Goal: Information Seeking & Learning: Understand process/instructions

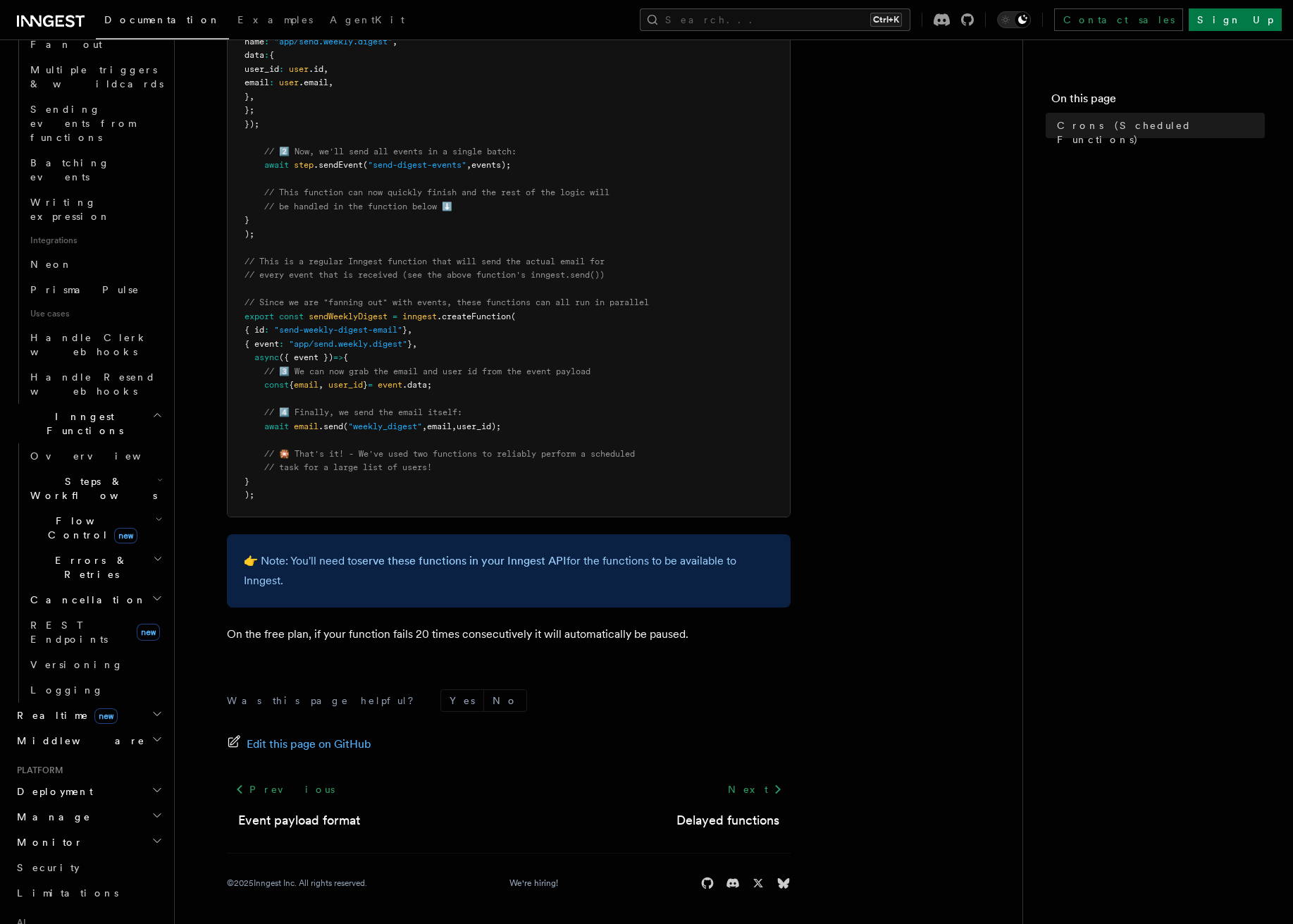
scroll to position [782, 0]
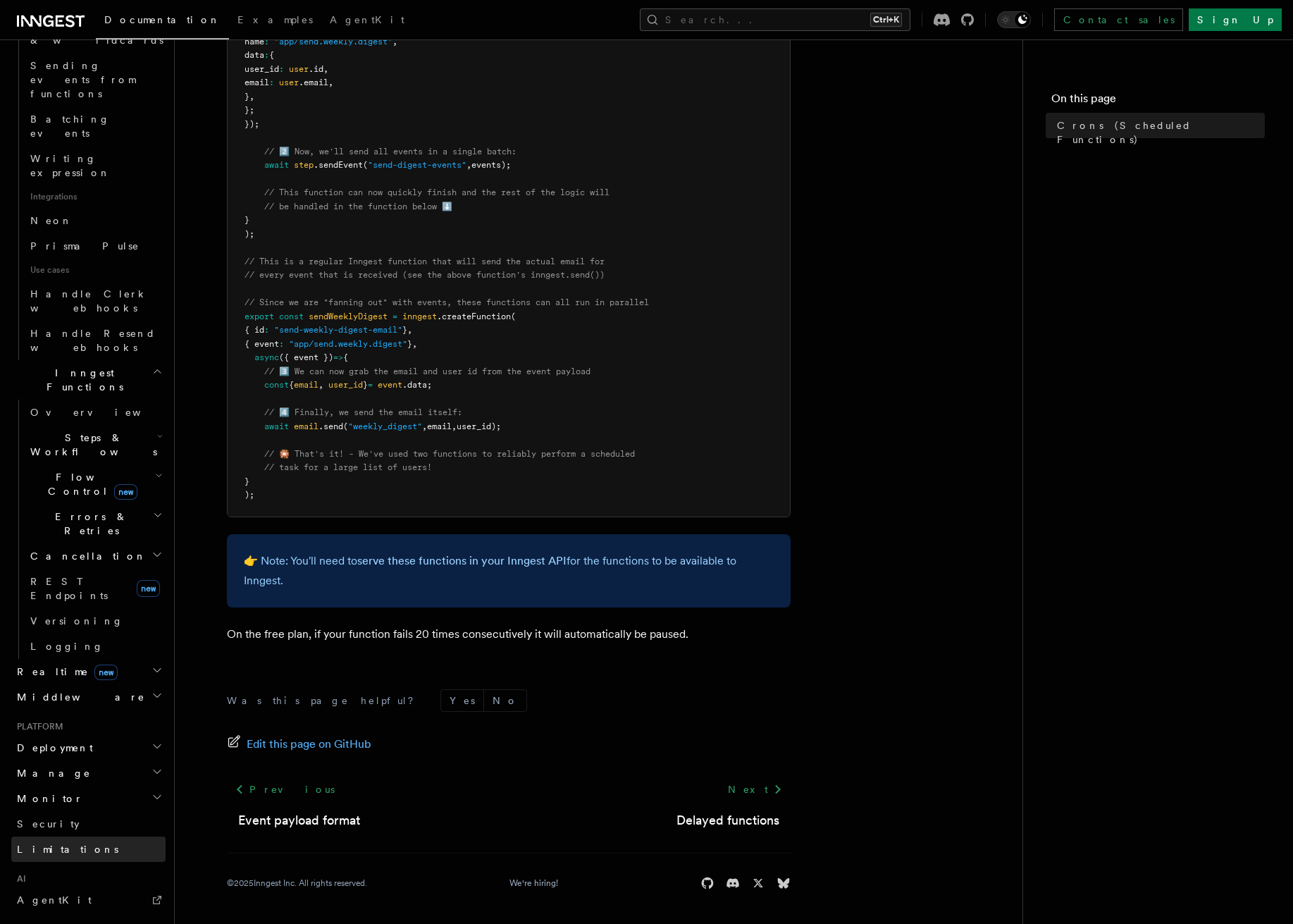
click at [71, 837] on link "Limitations" at bounding box center [88, 849] width 154 height 25
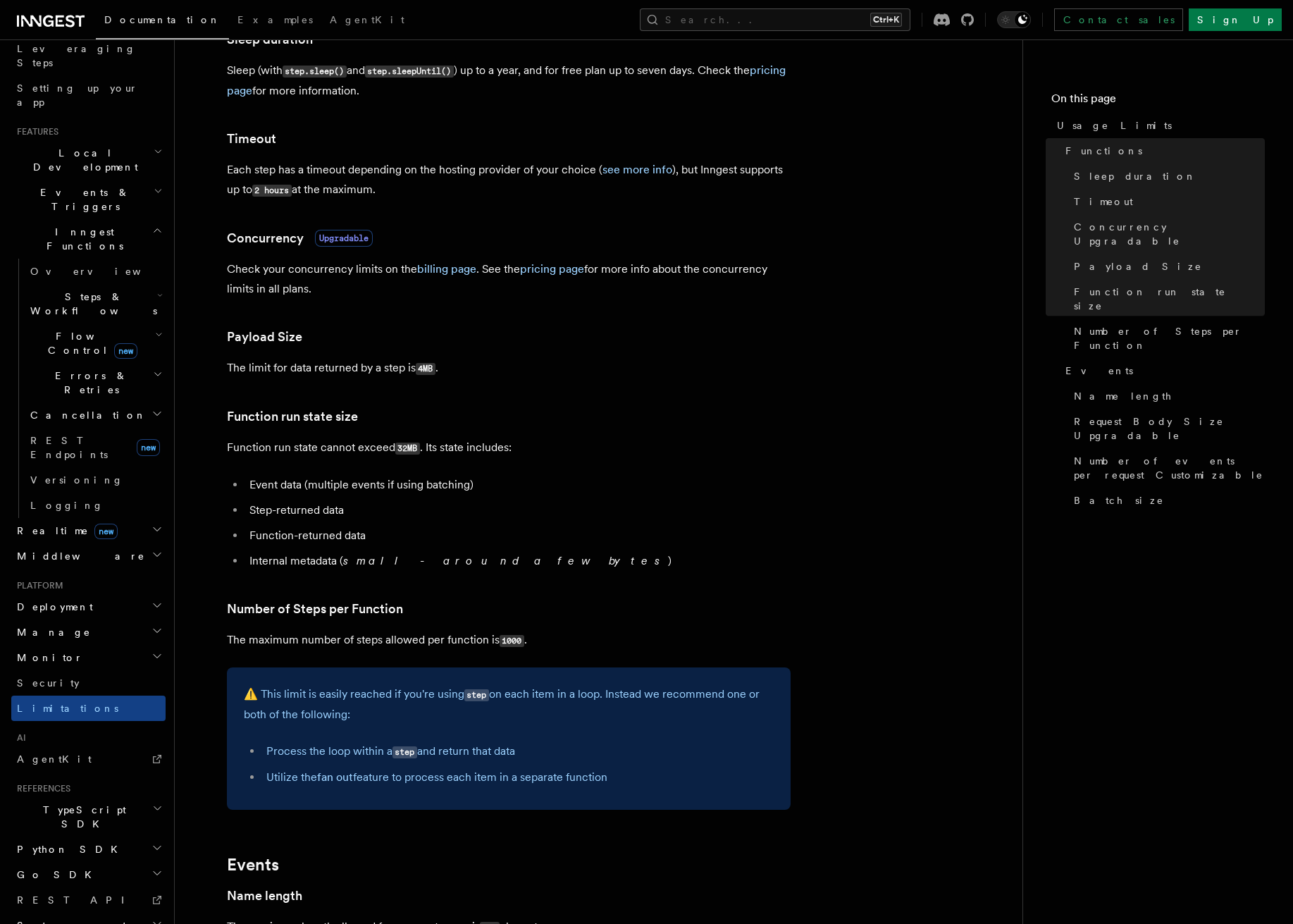
scroll to position [352, 0]
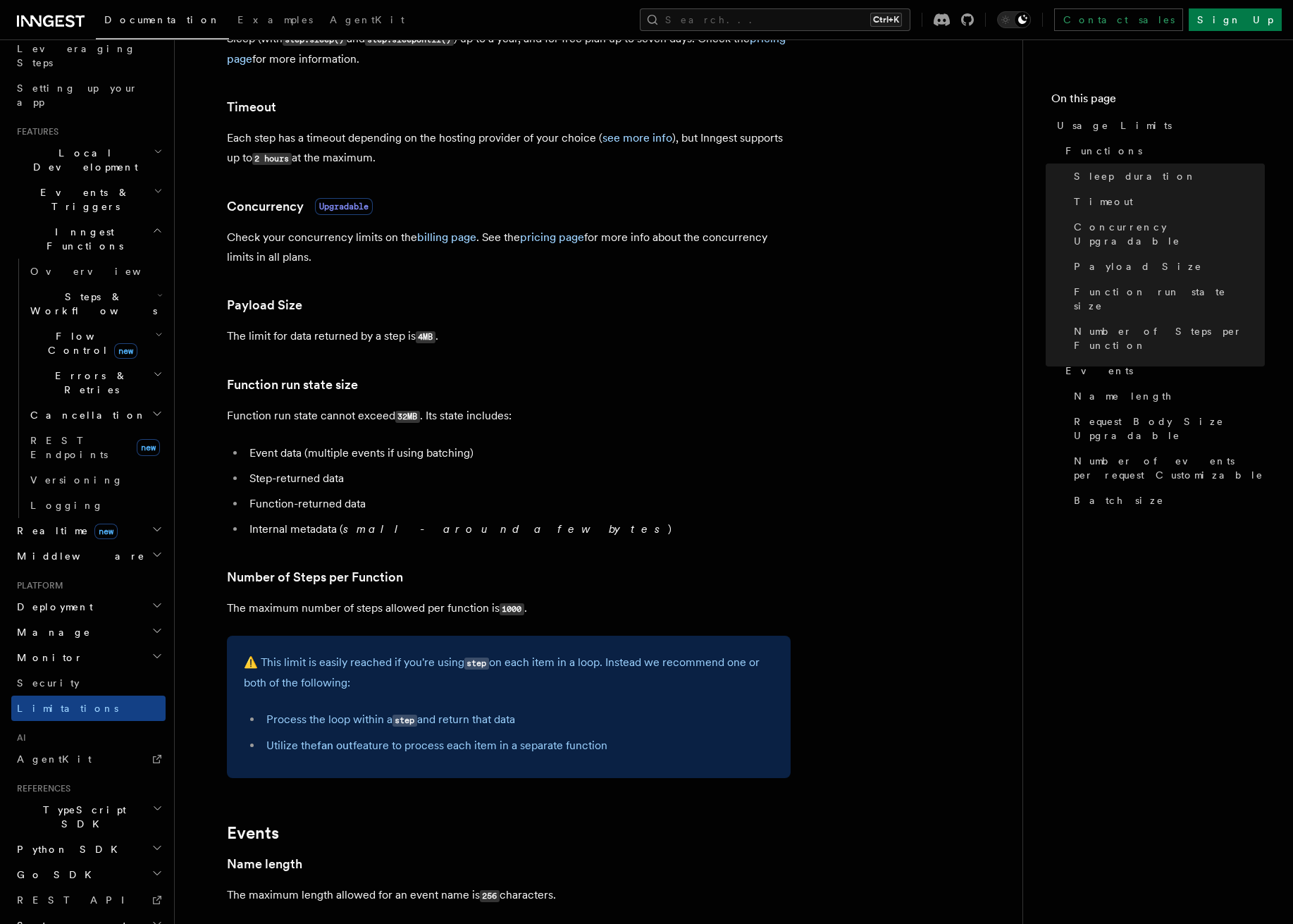
click at [430, 333] on code "4MB" at bounding box center [426, 337] width 20 height 12
click at [558, 341] on p "The limit for data returned by a step is 4MB ." at bounding box center [509, 336] width 564 height 20
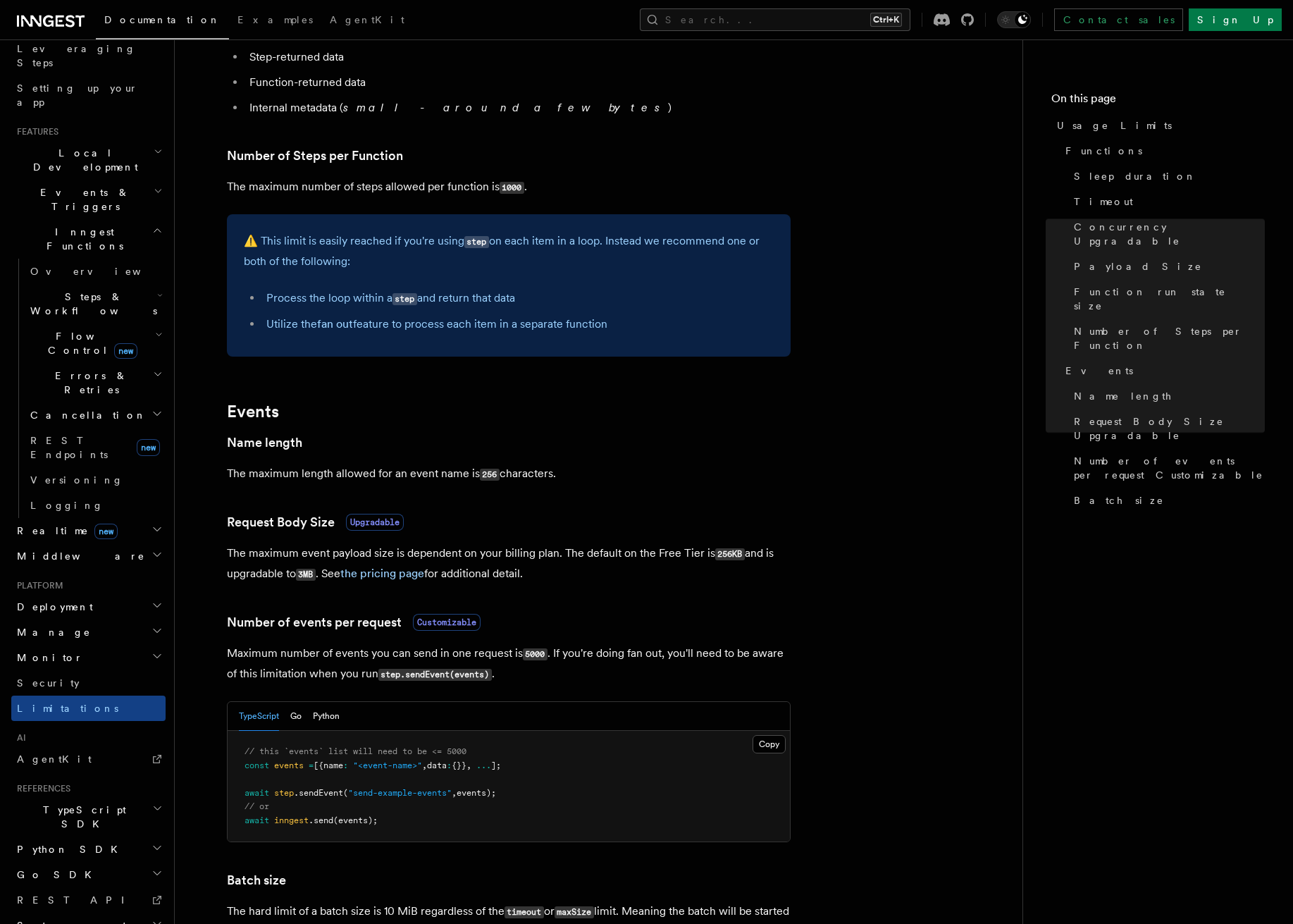
scroll to position [775, 0]
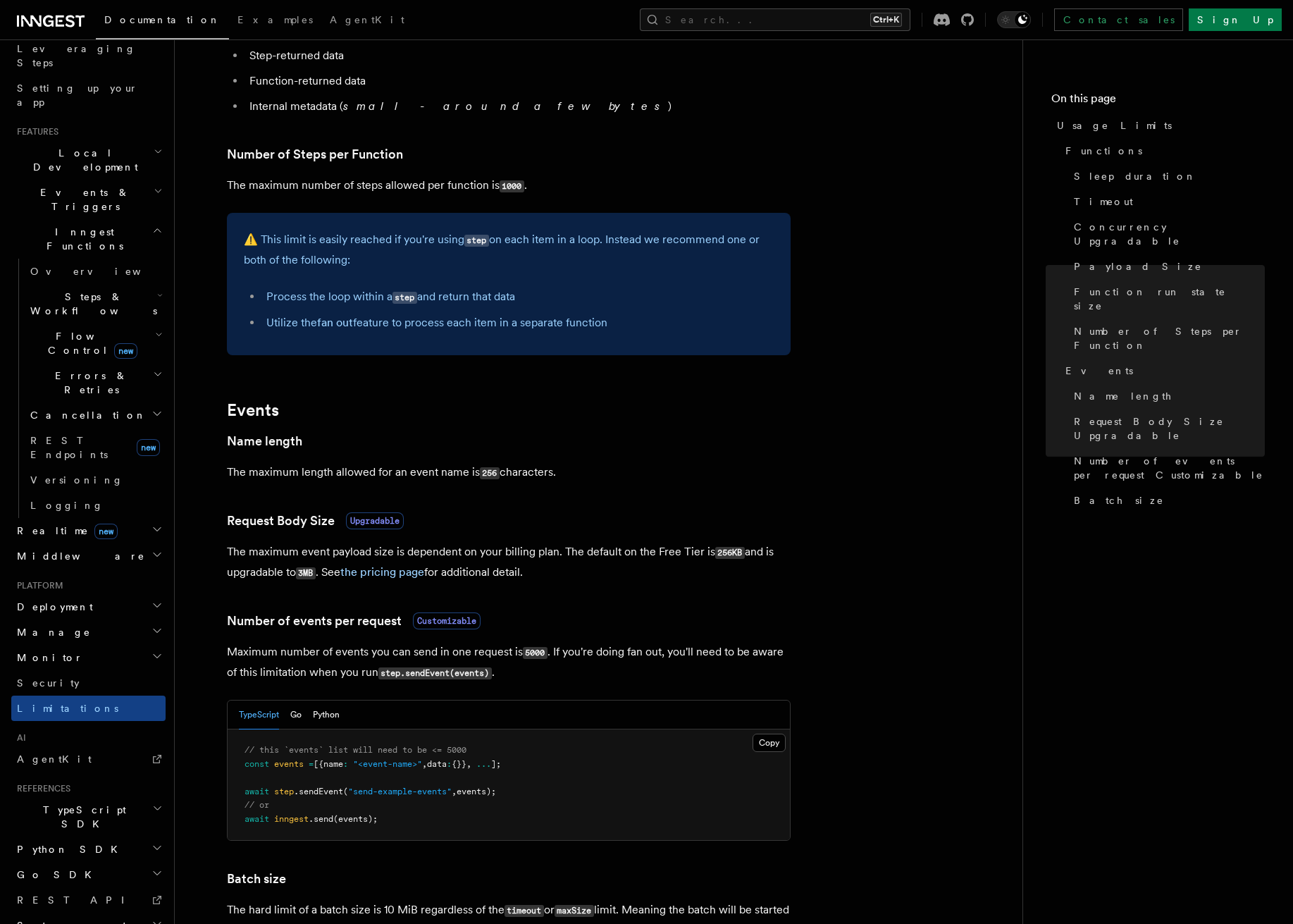
click at [513, 186] on code "1000" at bounding box center [512, 186] width 25 height 12
click at [459, 361] on article "Platform Usage Limits We have put some limits on the service to make sure we pr…" at bounding box center [599, 253] width 803 height 1934
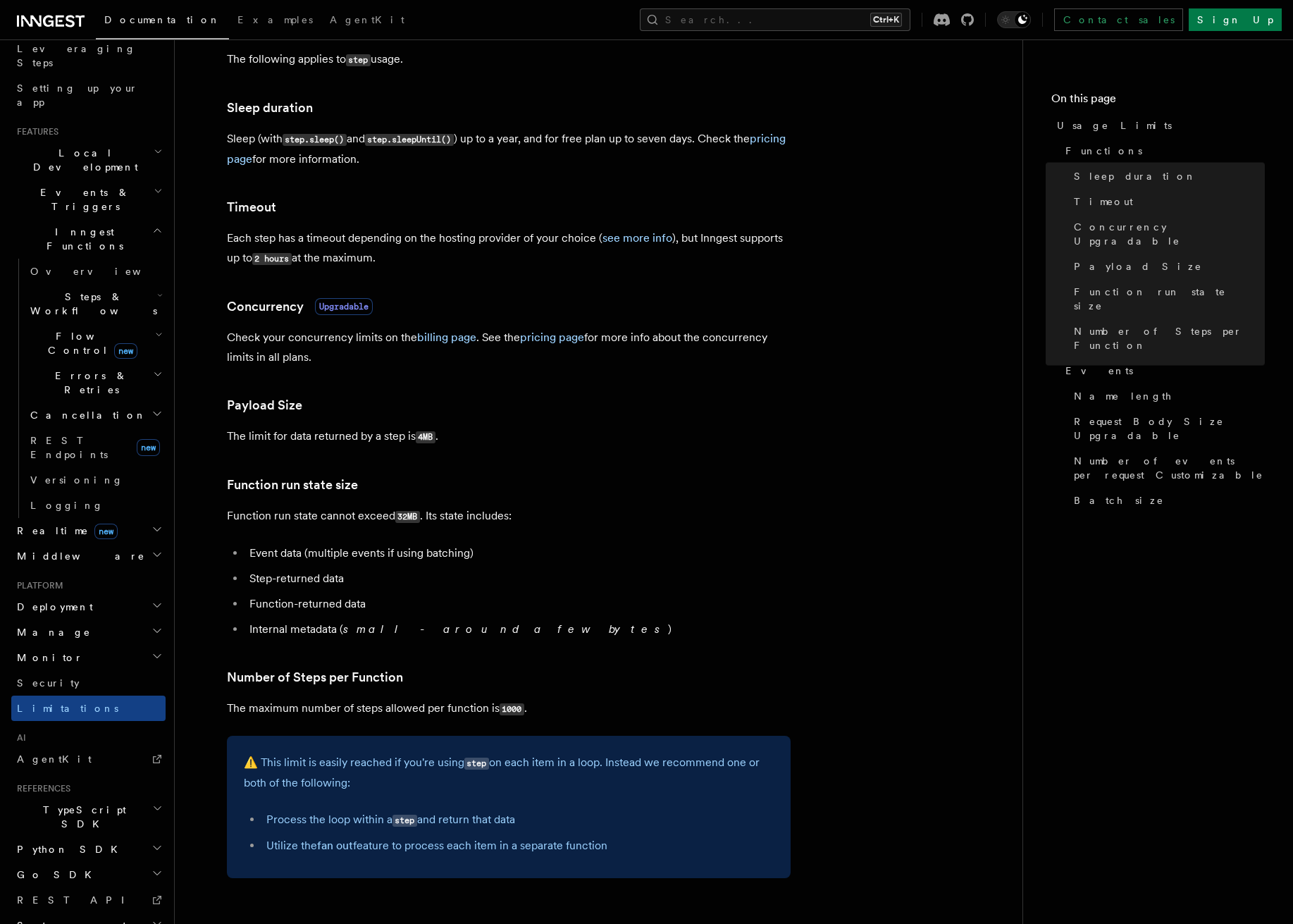
scroll to position [0, 0]
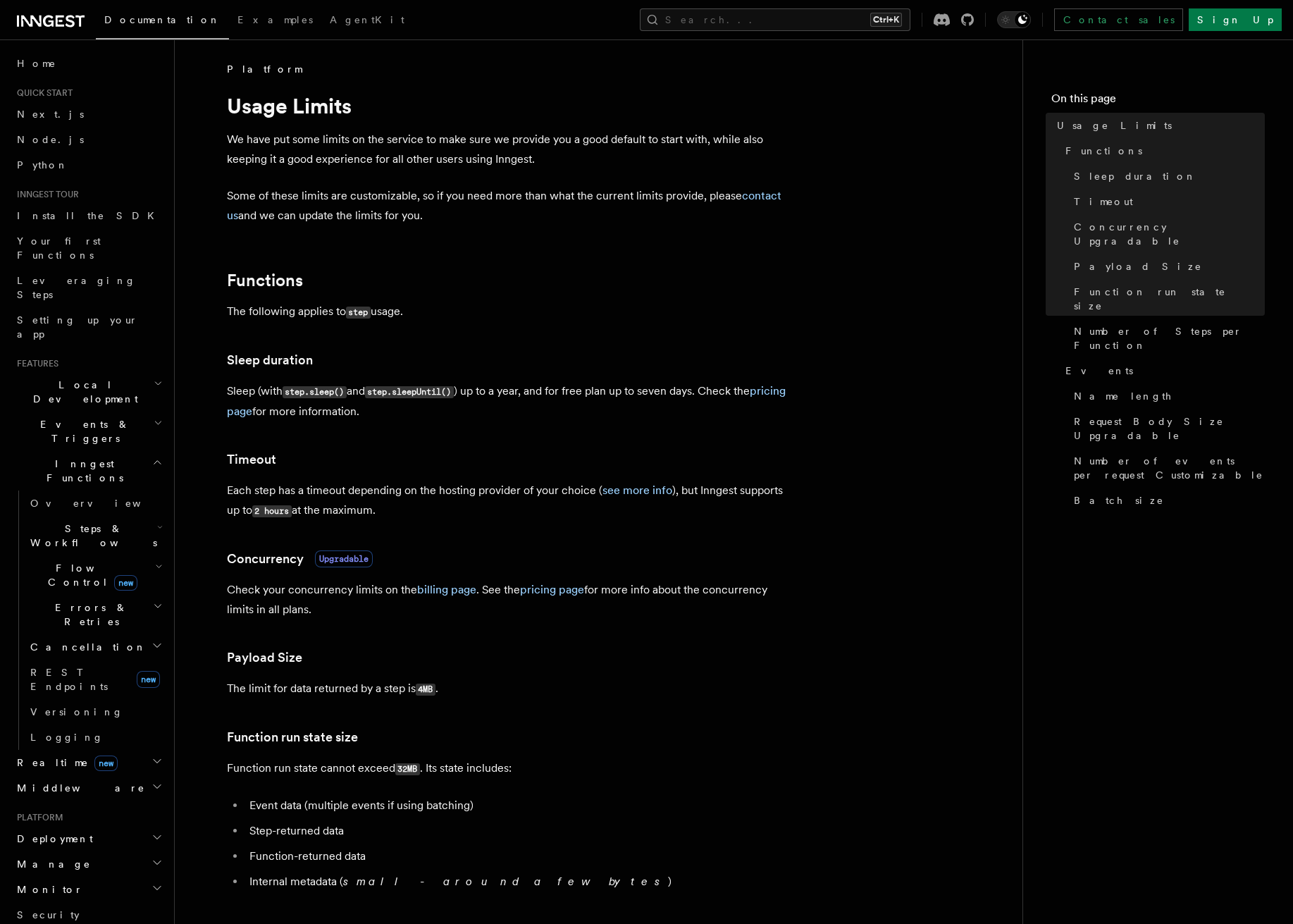
click at [84, 417] on span "Events & Triggers" at bounding box center [82, 431] width 142 height 29
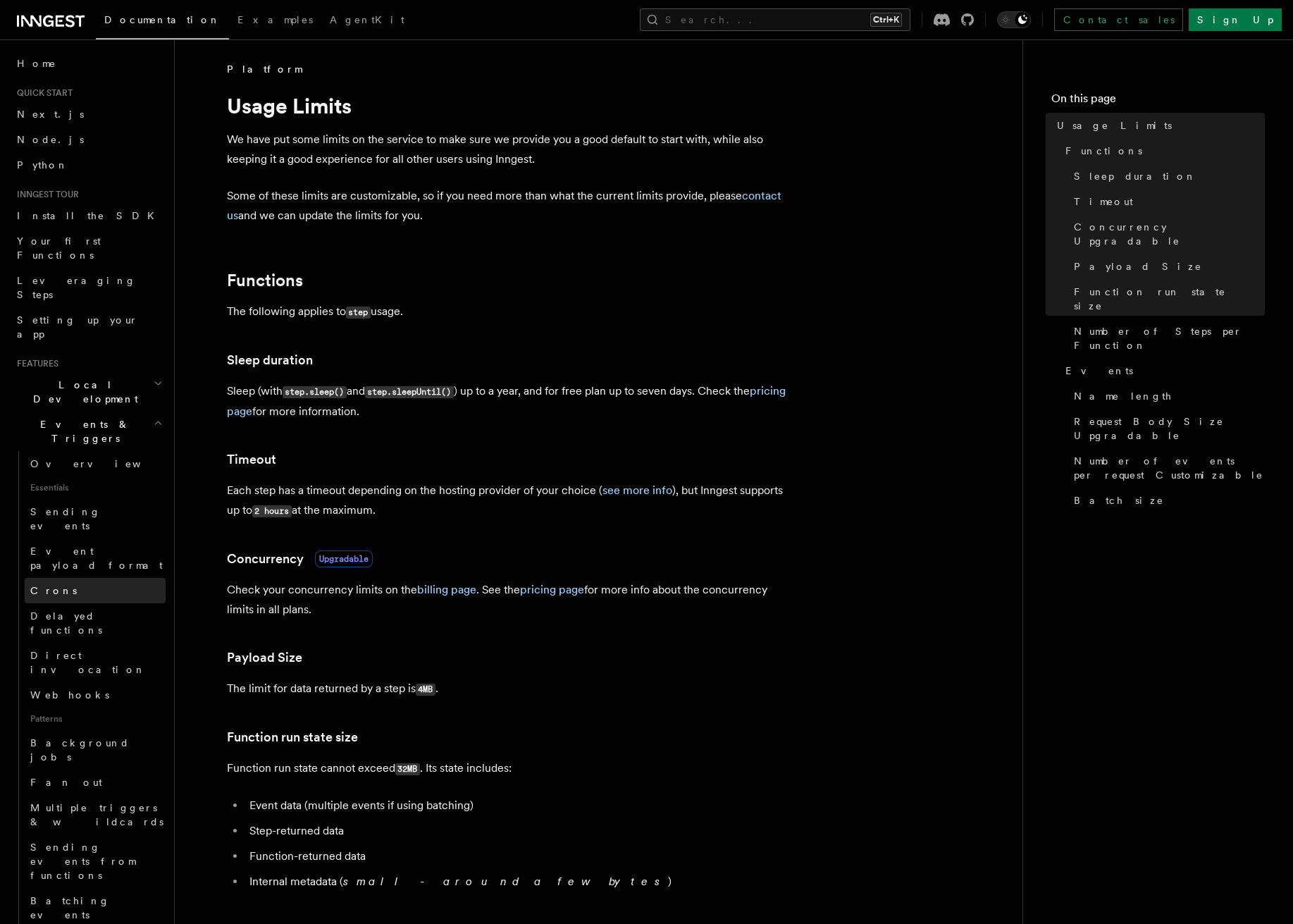
click at [74, 578] on link "Crons" at bounding box center [95, 591] width 141 height 25
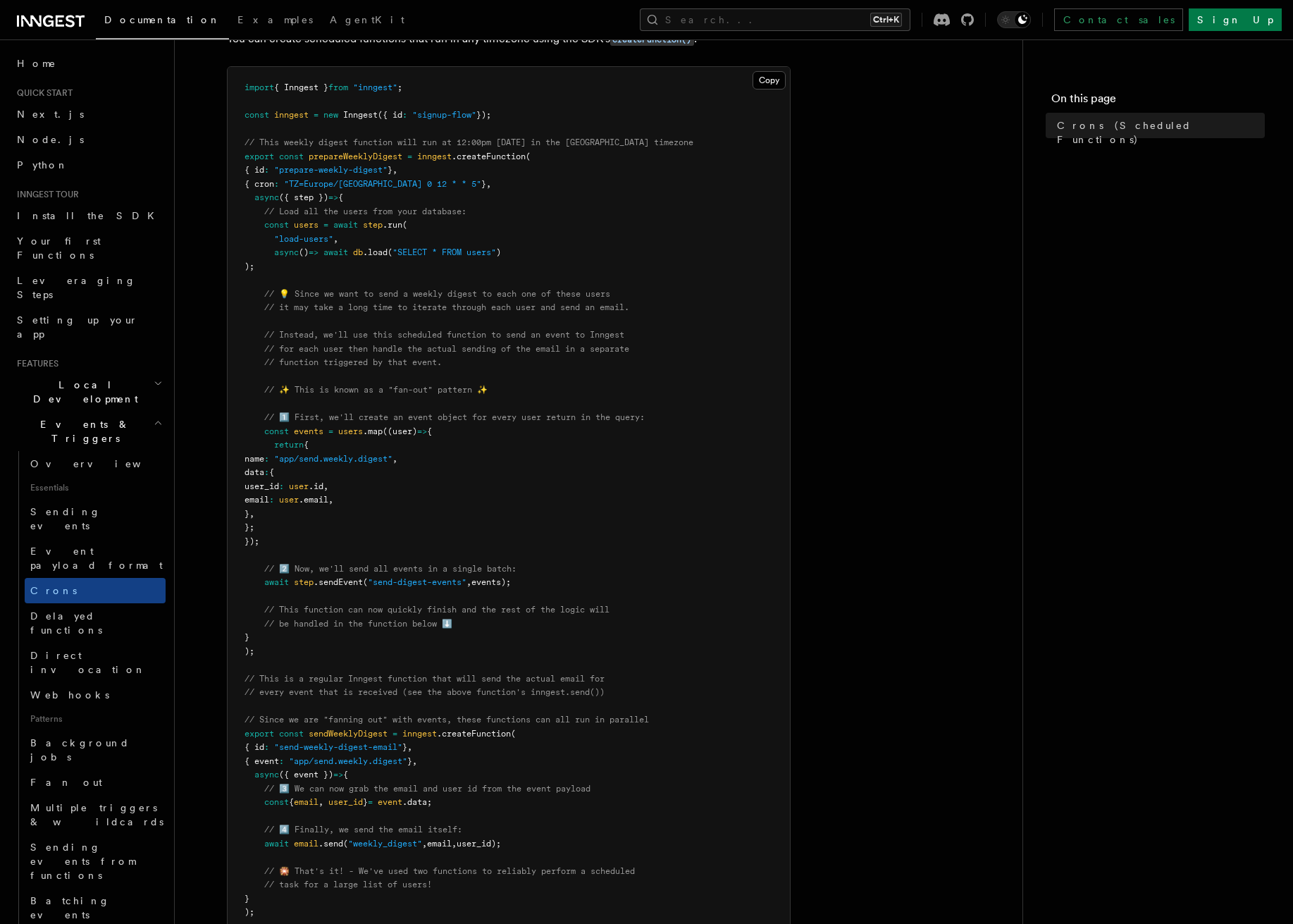
scroll to position [282, 0]
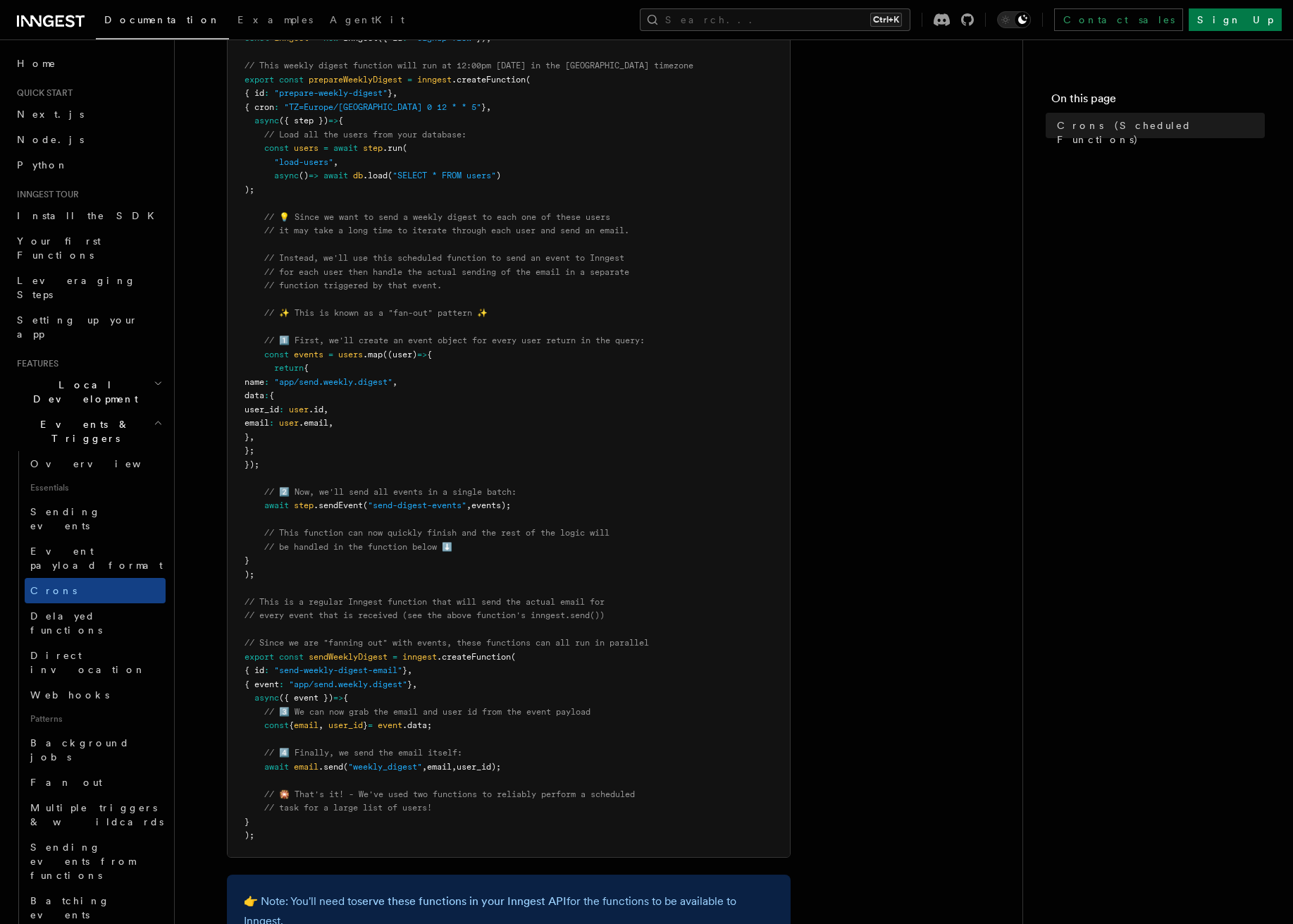
click at [862, 203] on article "Features Events & Triggers Crons (Scheduled Functions) You can create scheduled…" at bounding box center [599, 522] width 803 height 1484
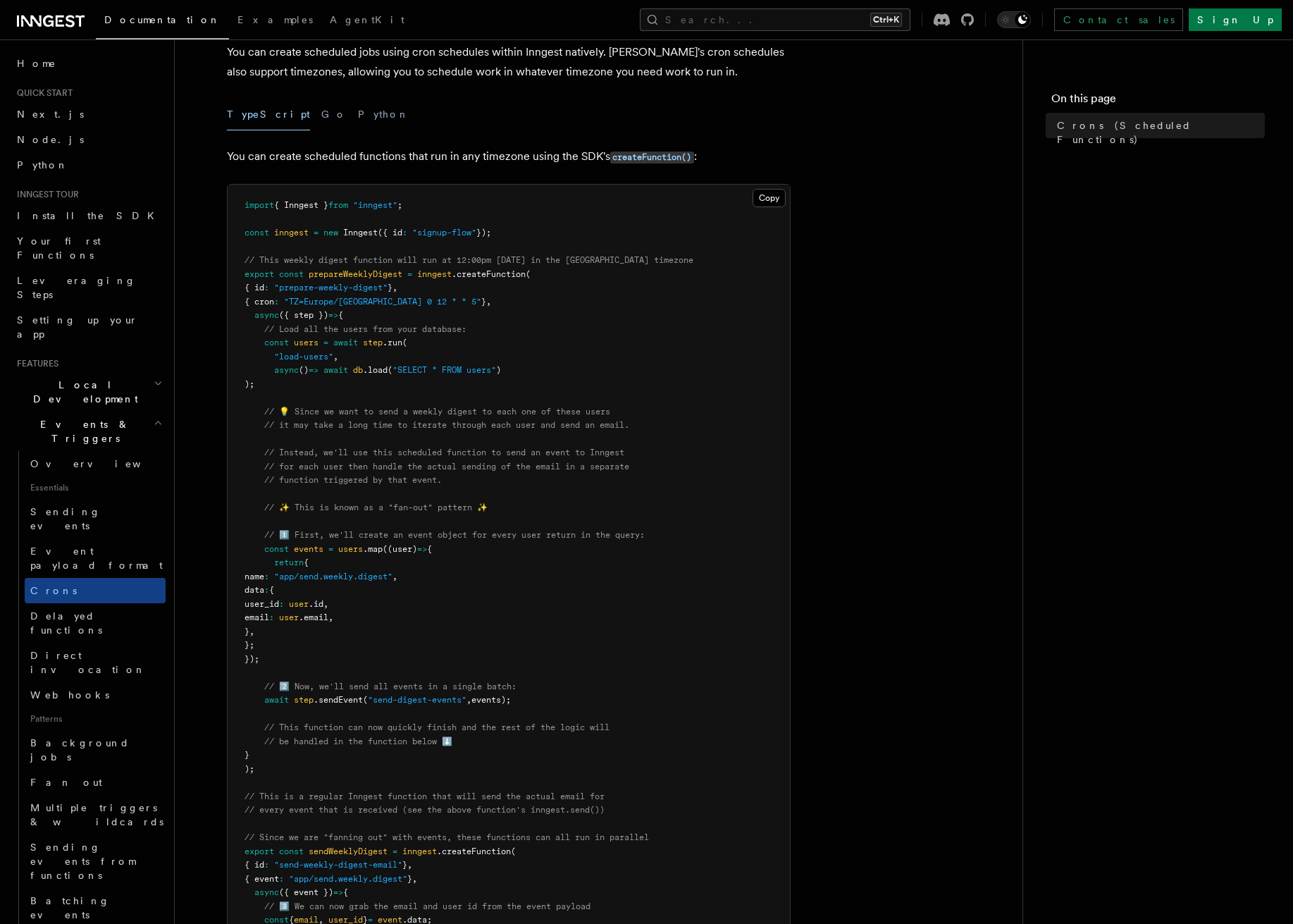
scroll to position [70, 0]
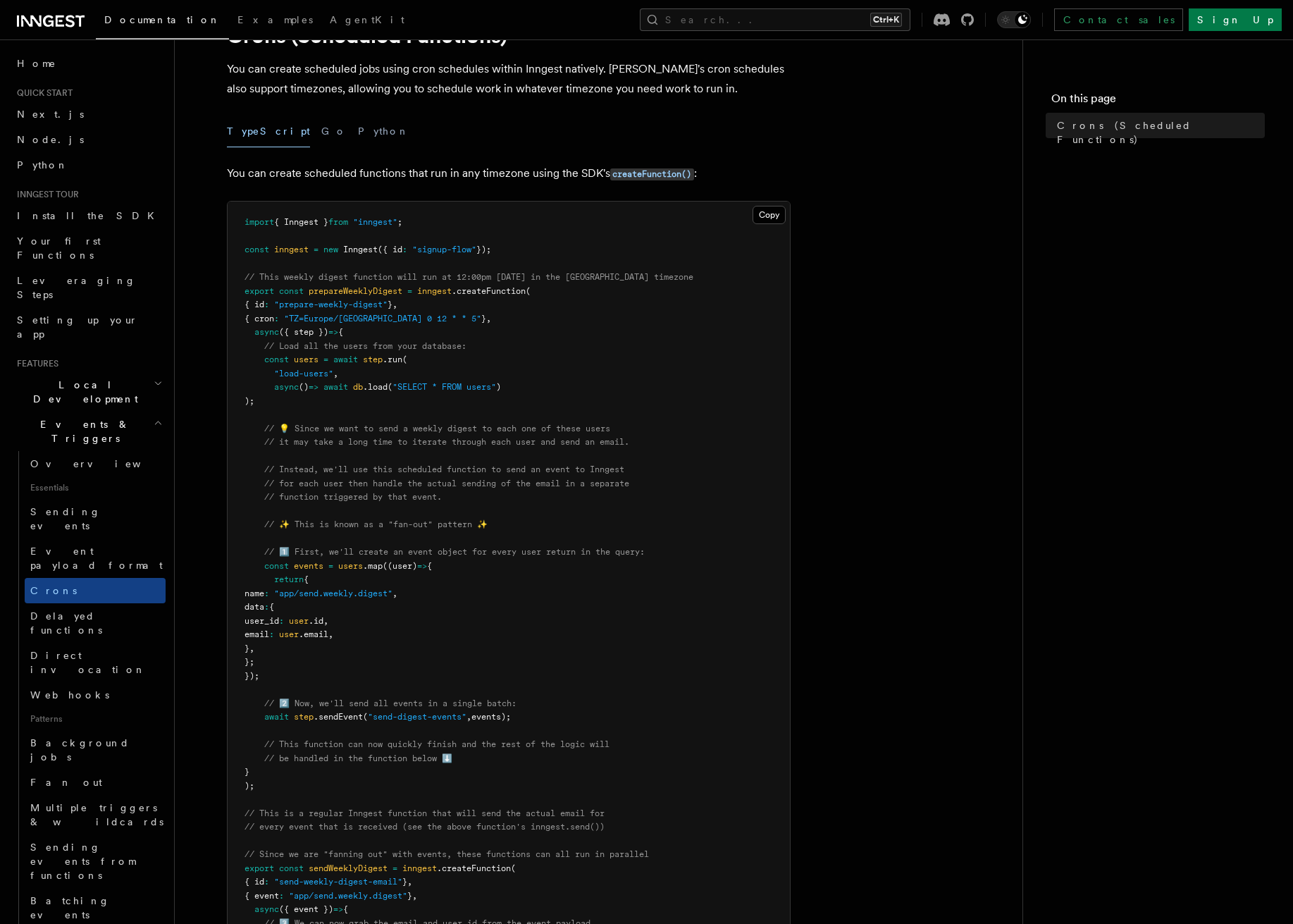
click at [532, 153] on article "Features Events & Triggers Crons (Scheduled Functions) You can create scheduled…" at bounding box center [599, 734] width 803 height 1484
click at [402, 137] on div "TypeScript Go Python" at bounding box center [509, 132] width 564 height 32
click at [484, 288] on span ".createFunction" at bounding box center [488, 291] width 74 height 10
click at [541, 288] on pre "import { Inngest } from "inngest" ; const inngest = new Inngest ({ id : "signup…" at bounding box center [509, 635] width 563 height 867
